Goal: Check status: Check status

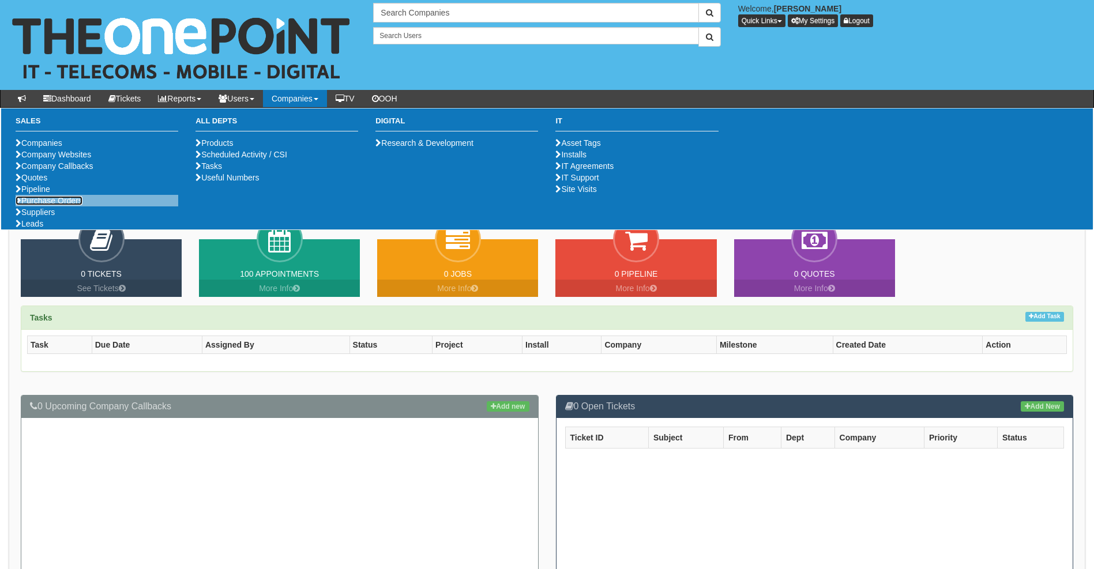
click at [51, 205] on link "Purchase Orders" at bounding box center [49, 200] width 67 height 9
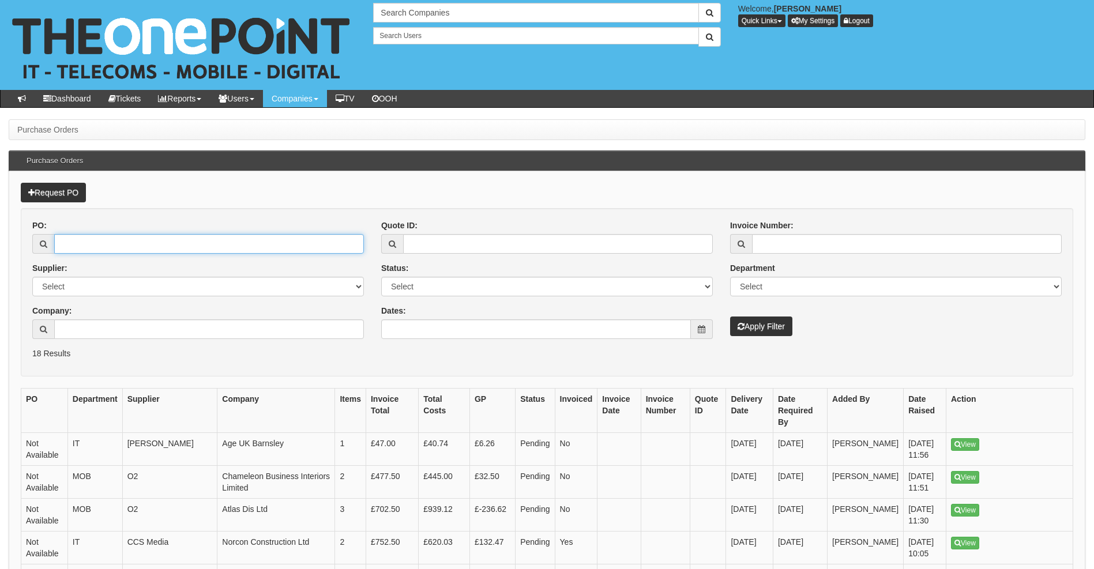
click at [151, 241] on input "PO:" at bounding box center [209, 244] width 310 height 20
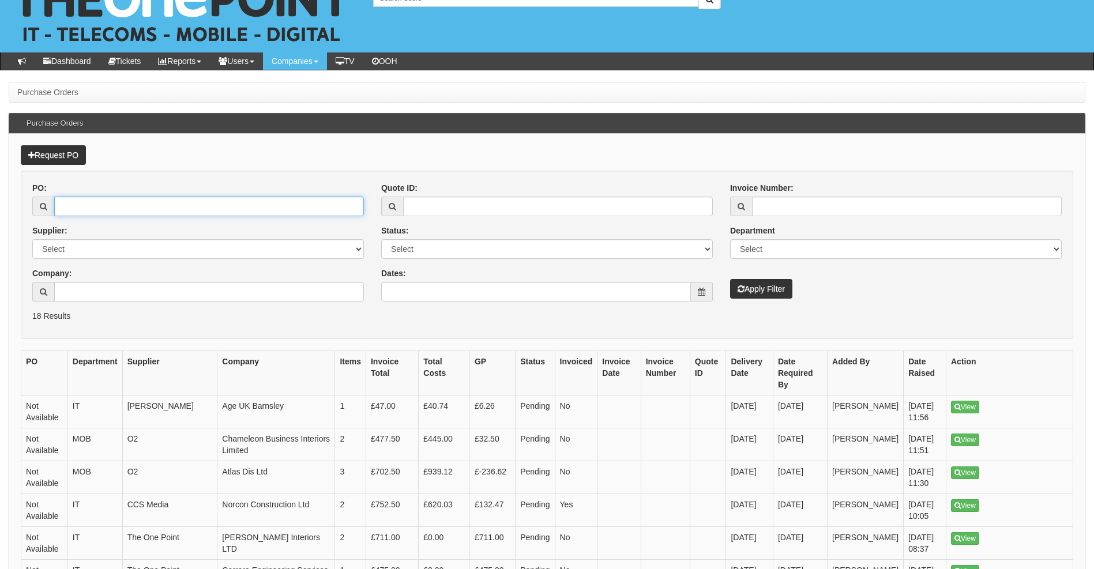
scroll to position [58, 0]
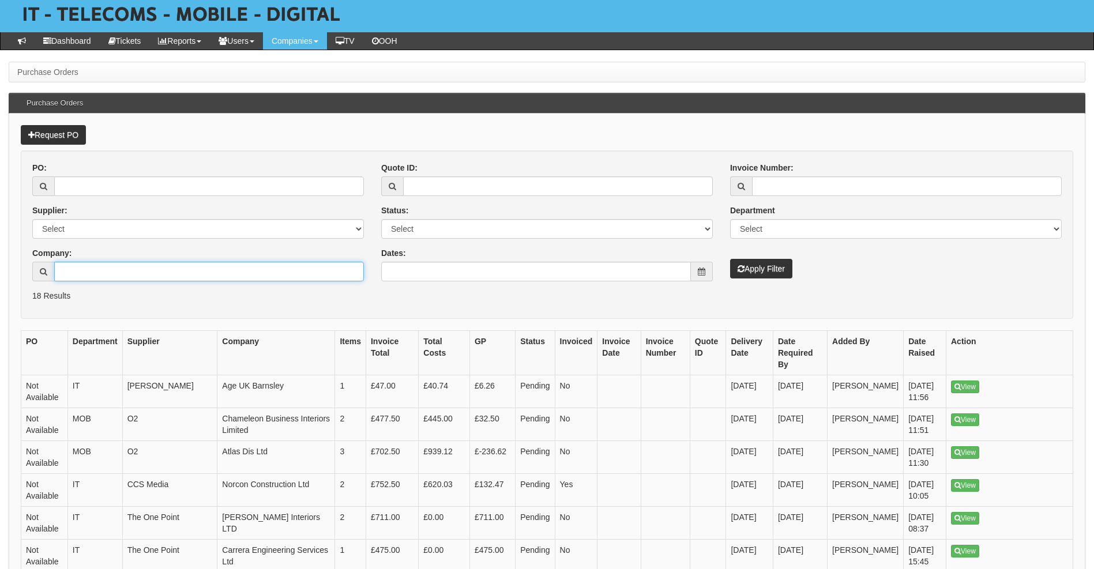
click at [153, 278] on input "Company:" at bounding box center [209, 272] width 310 height 20
type input "[PERSON_NAME]"
click at [730, 259] on button "Apply Filter" at bounding box center [761, 269] width 62 height 20
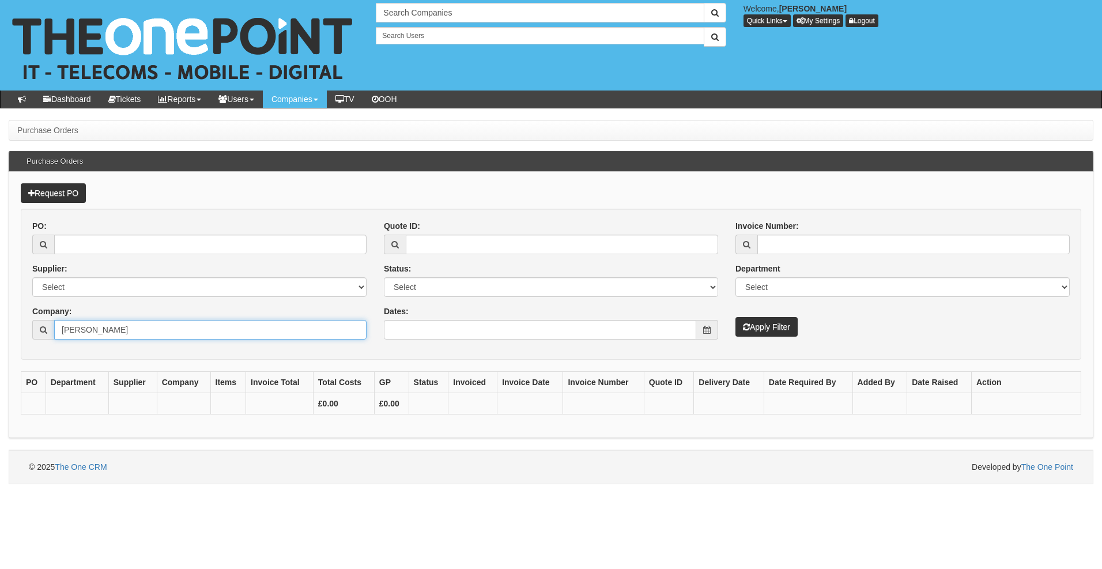
click at [175, 336] on input "[PERSON_NAME]" at bounding box center [210, 330] width 313 height 20
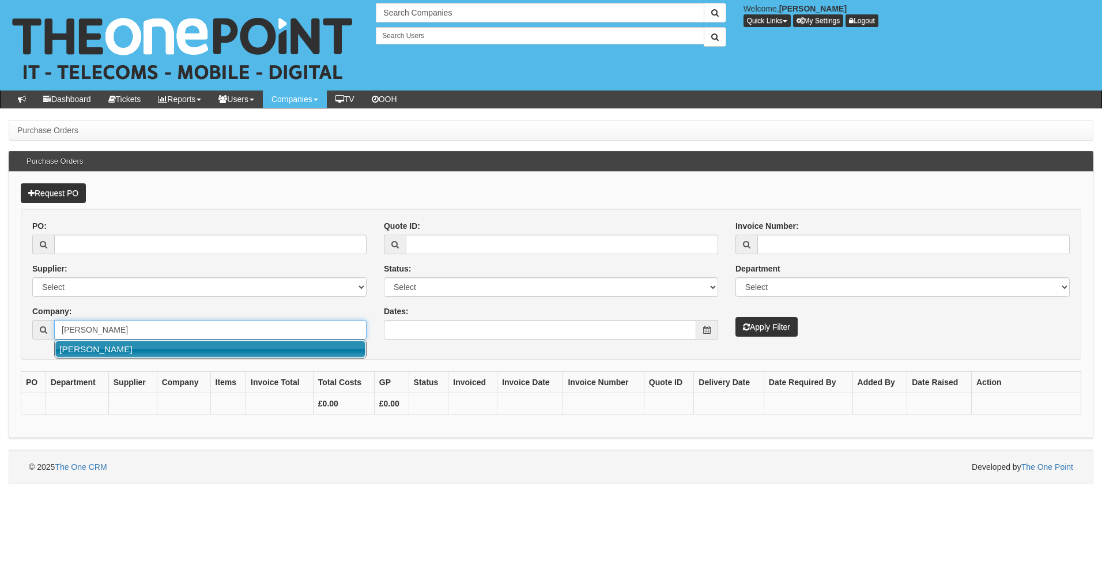
click at [90, 349] on link "[PERSON_NAME]" at bounding box center [210, 349] width 310 height 17
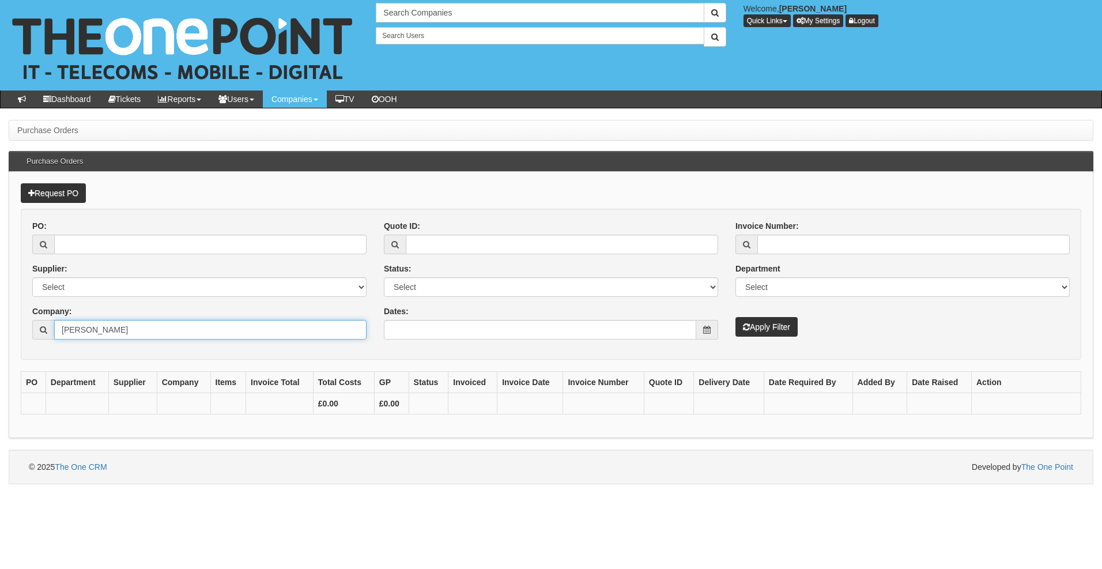
type input "[PERSON_NAME]"
click at [767, 330] on button "Apply Filter" at bounding box center [767, 327] width 62 height 20
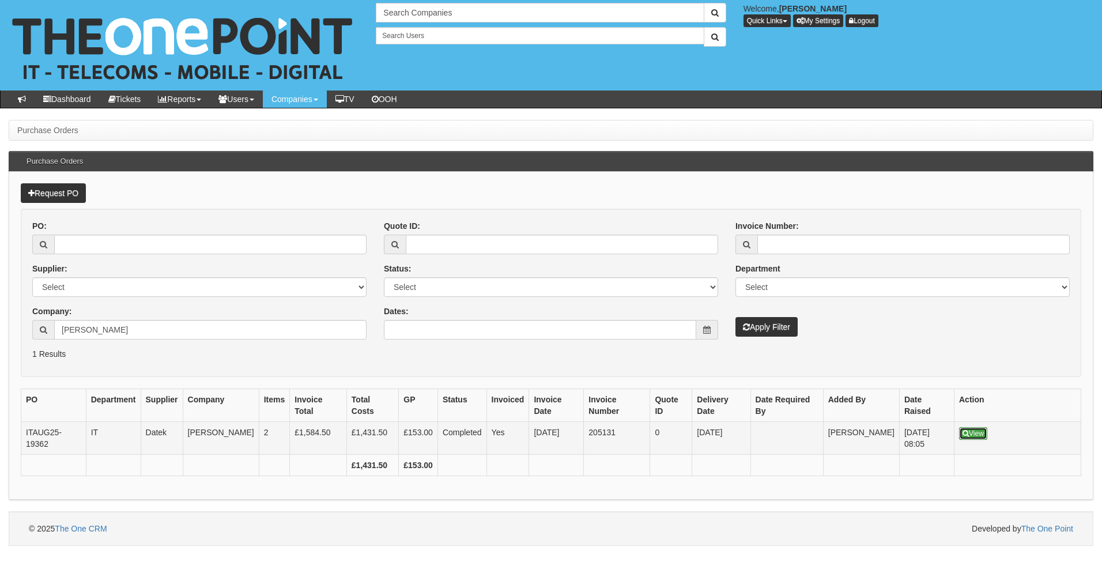
click at [978, 430] on link "View" at bounding box center [973, 433] width 28 height 13
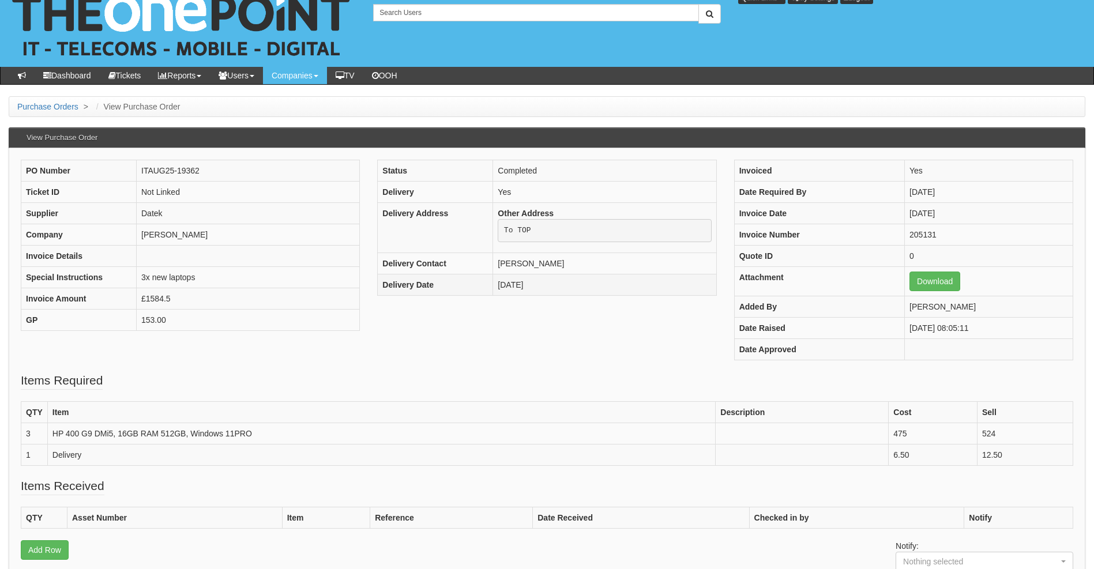
scroll to position [3, 0]
